Goal: Find contact information: Find contact information

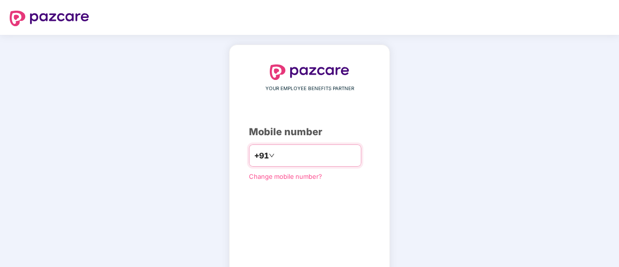
type input "**********"
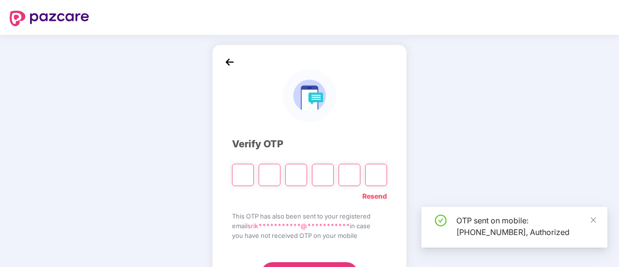
scroll to position [26, 0]
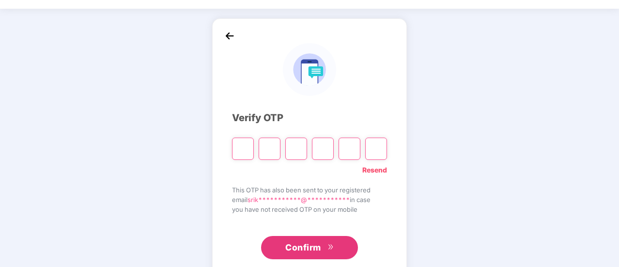
type input "*"
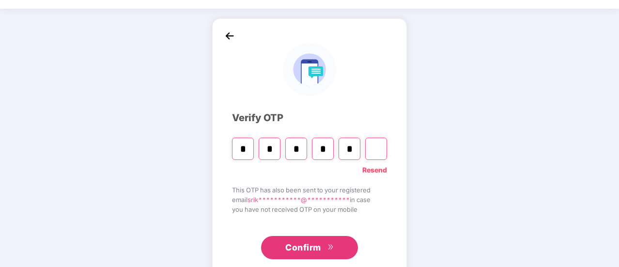
type input "*"
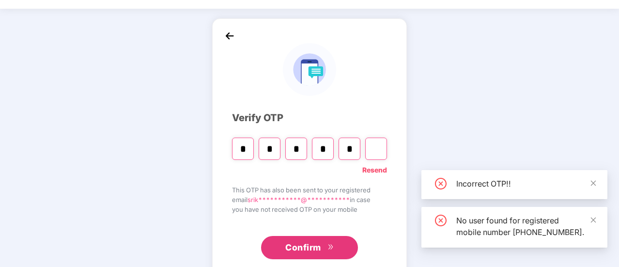
click at [368, 150] on input "Digit 6" at bounding box center [376, 148] width 22 height 22
type input "*"
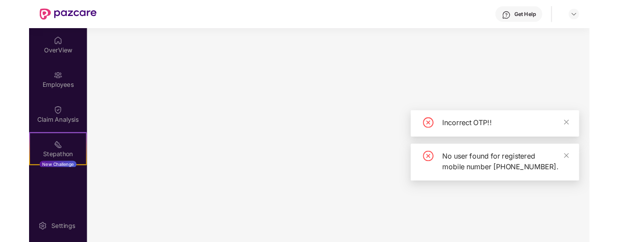
scroll to position [0, 0]
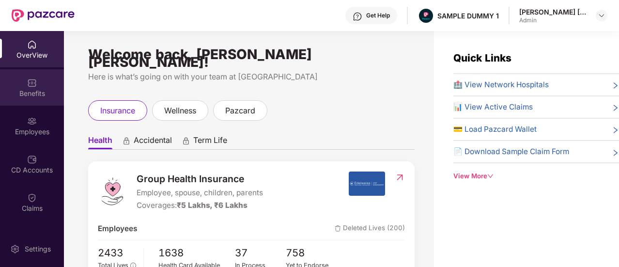
click at [44, 83] on div "Benefits" at bounding box center [32, 87] width 64 height 36
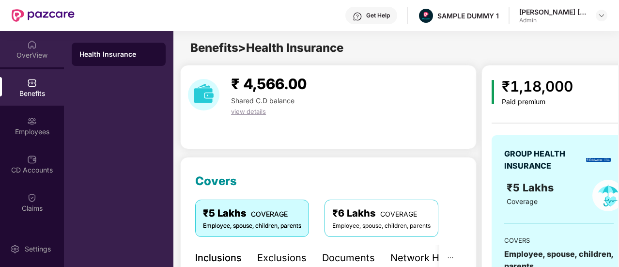
click at [35, 47] on div "OverView" at bounding box center [32, 49] width 64 height 36
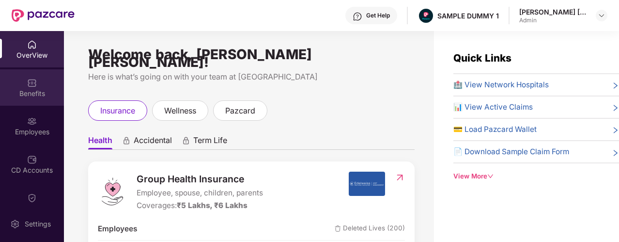
click at [38, 92] on div "Benefits" at bounding box center [32, 94] width 64 height 10
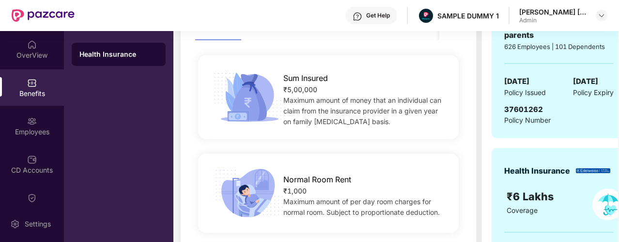
scroll to position [182, 0]
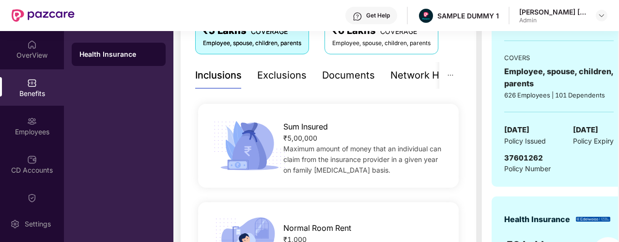
click at [408, 82] on div "Network Hospitals" at bounding box center [432, 75] width 85 height 27
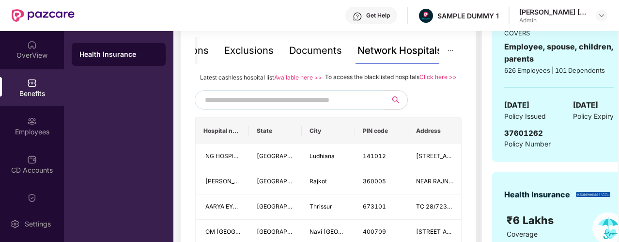
scroll to position [208, 0]
click at [219, 106] on input "text" at bounding box center [288, 99] width 166 height 15
type input "*********"
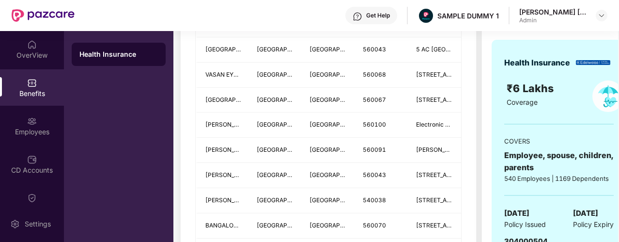
scroll to position [210, 0]
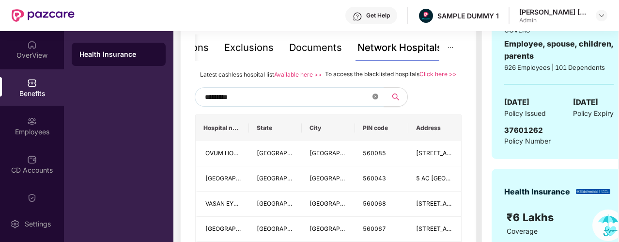
click at [373, 99] on icon "close-circle" at bounding box center [375, 96] width 6 height 6
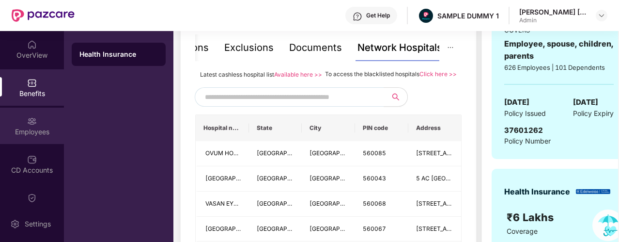
click at [39, 133] on div "Employees" at bounding box center [32, 132] width 64 height 10
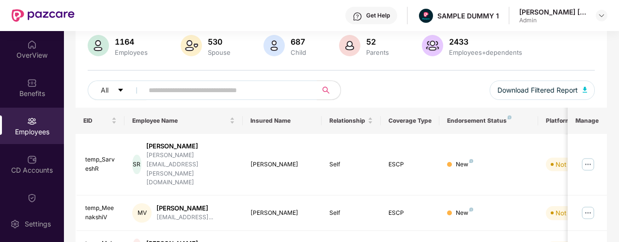
scroll to position [0, 0]
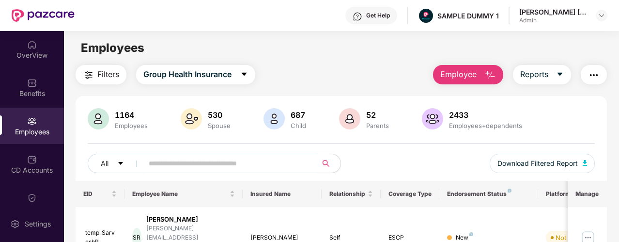
click at [442, 76] on span "Employee" at bounding box center [458, 74] width 36 height 12
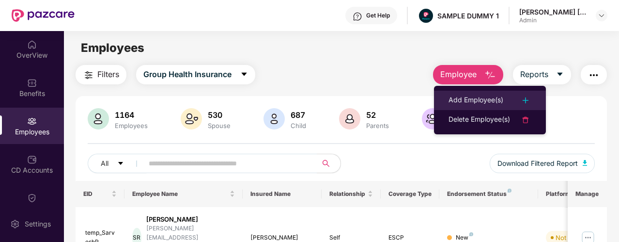
click at [439, 97] on li "Add Employee(s)" at bounding box center [490, 100] width 112 height 19
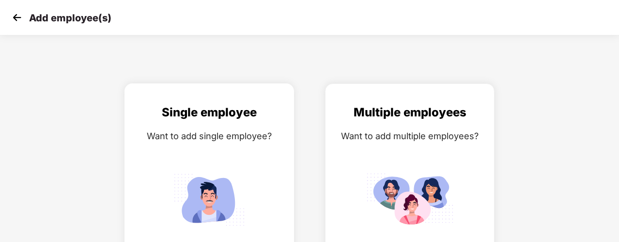
click at [238, 108] on div "Single employee" at bounding box center [209, 112] width 149 height 18
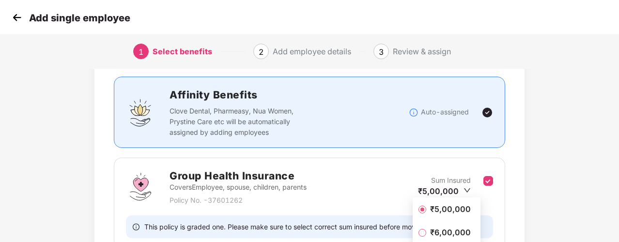
scroll to position [126, 0]
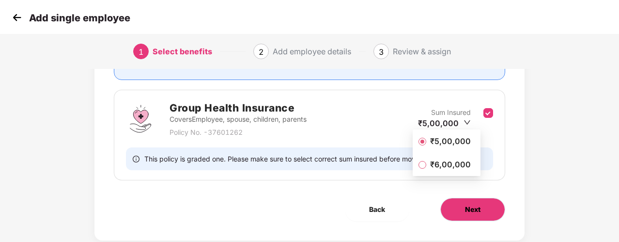
click at [490, 207] on button "Next" at bounding box center [472, 208] width 65 height 23
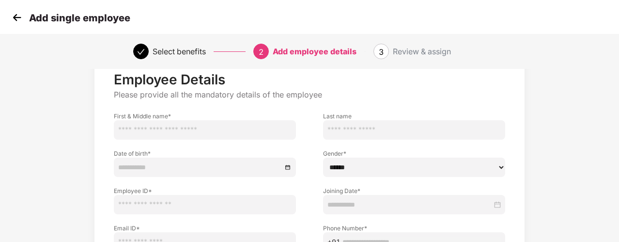
scroll to position [28, 0]
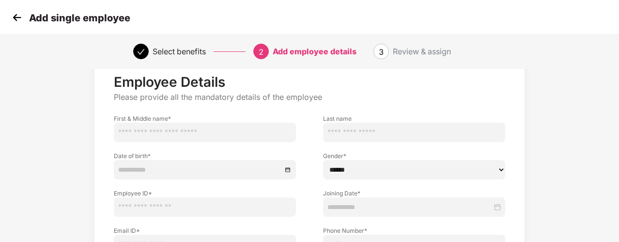
click at [19, 21] on img at bounding box center [17, 17] width 15 height 15
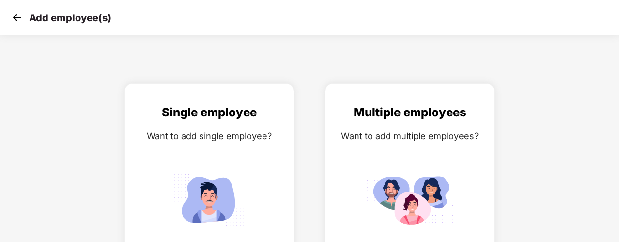
click at [19, 21] on img at bounding box center [17, 17] width 15 height 15
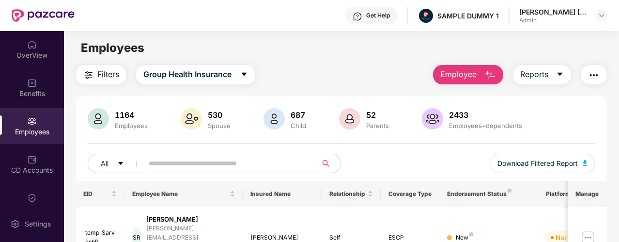
click at [362, 16] on img at bounding box center [357, 17] width 10 height 10
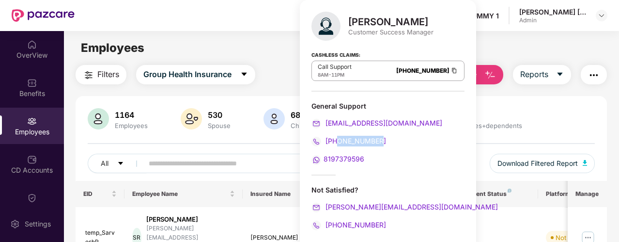
drag, startPoint x: 381, startPoint y: 136, endPoint x: 326, endPoint y: 140, distance: 55.8
click at [326, 140] on div "[PHONE_NUMBER]" at bounding box center [387, 141] width 153 height 11
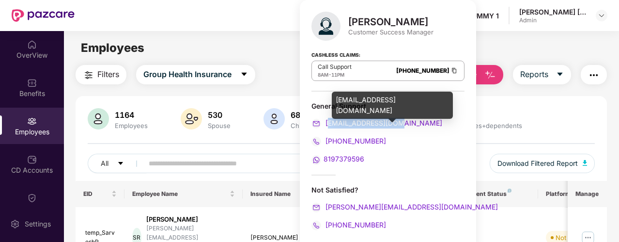
drag, startPoint x: 409, startPoint y: 118, endPoint x: 329, endPoint y: 123, distance: 80.1
click at [329, 123] on div "[EMAIL_ADDRESS][DOMAIN_NAME]" at bounding box center [387, 123] width 153 height 11
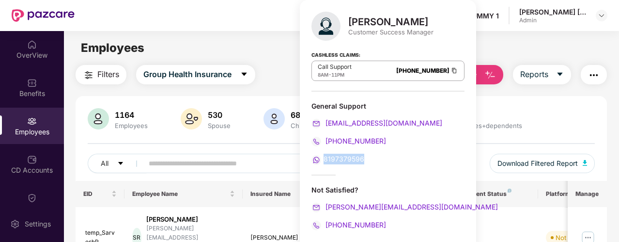
drag, startPoint x: 371, startPoint y: 159, endPoint x: 323, endPoint y: 160, distance: 47.9
click at [323, 160] on div "8197379596" at bounding box center [387, 158] width 153 height 11
click at [373, 159] on div "8197379596" at bounding box center [387, 158] width 153 height 11
drag, startPoint x: 387, startPoint y: 224, endPoint x: 325, endPoint y: 230, distance: 61.8
click at [325, 230] on div "[PERSON_NAME] Customer Success Manager Cashless Claims: Call Support 8AM - 11PM…" at bounding box center [388, 124] width 176 height 249
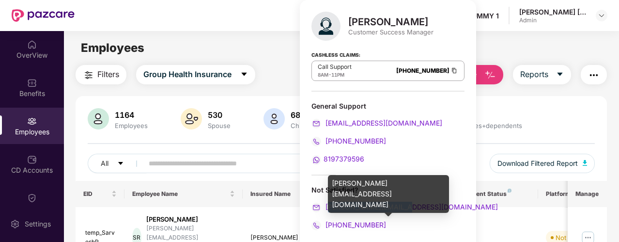
drag, startPoint x: 408, startPoint y: 206, endPoint x: 326, endPoint y: 206, distance: 81.8
click at [326, 206] on div "[PERSON_NAME][EMAIL_ADDRESS][DOMAIN_NAME]" at bounding box center [387, 206] width 153 height 11
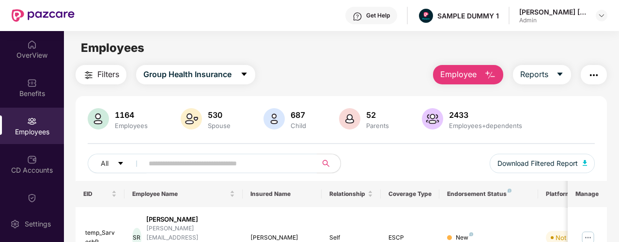
click at [471, 45] on div "Employees" at bounding box center [341, 48] width 554 height 18
